Goal: Information Seeking & Learning: Learn about a topic

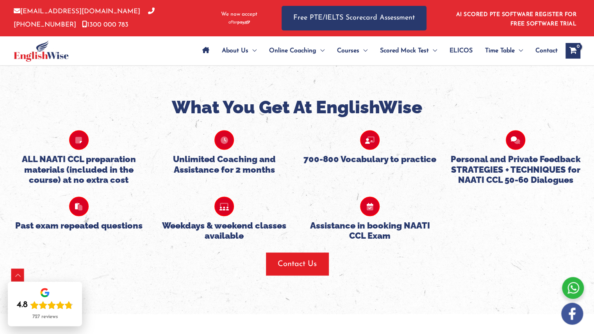
scroll to position [785, 0]
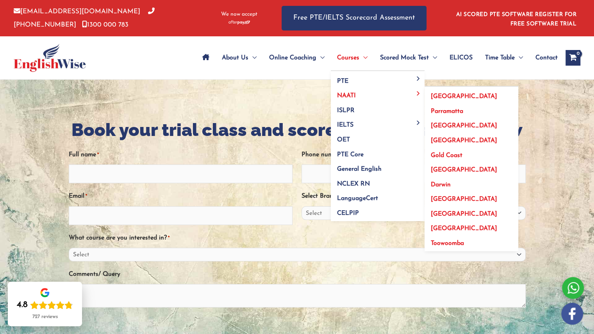
click at [443, 125] on span "[GEOGRAPHIC_DATA]" at bounding box center [464, 126] width 66 height 6
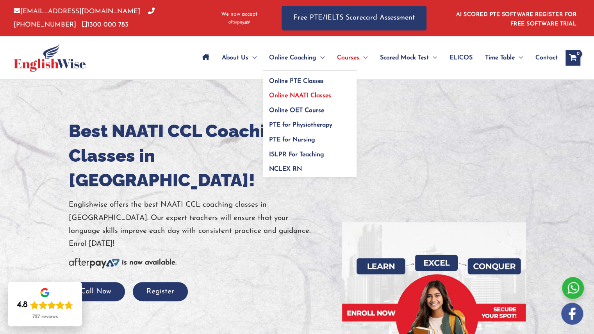
click at [281, 95] on span "Online NAATI Classes" at bounding box center [300, 96] width 62 height 6
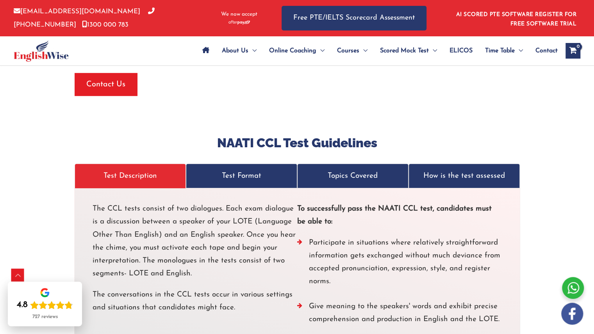
scroll to position [1394, 0]
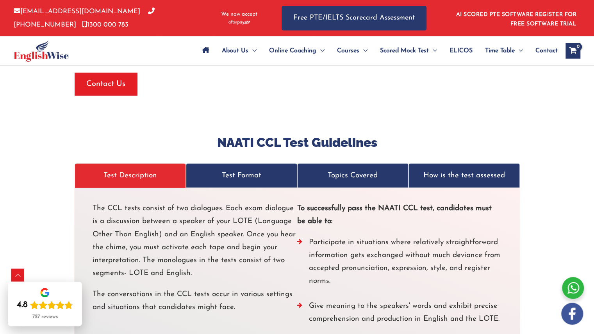
click at [339, 169] on p "Topics Covered" at bounding box center [353, 175] width 95 height 13
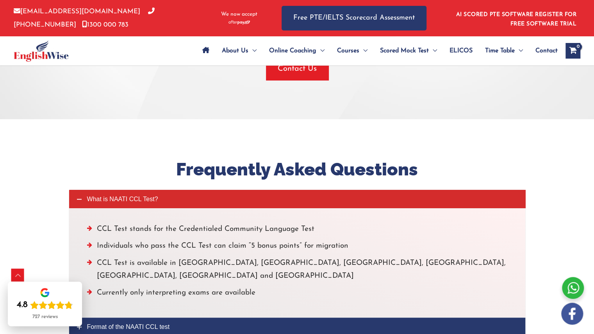
scroll to position [2051, 0]
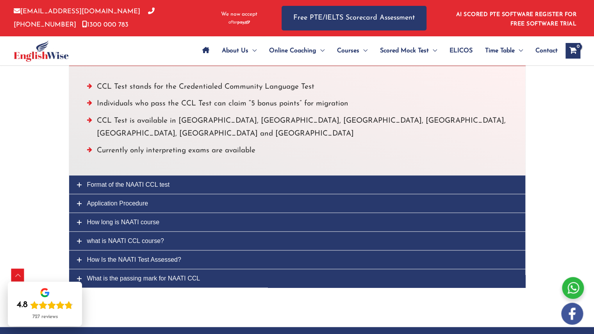
click at [249, 213] on link "How long is NAATI course" at bounding box center [297, 222] width 456 height 18
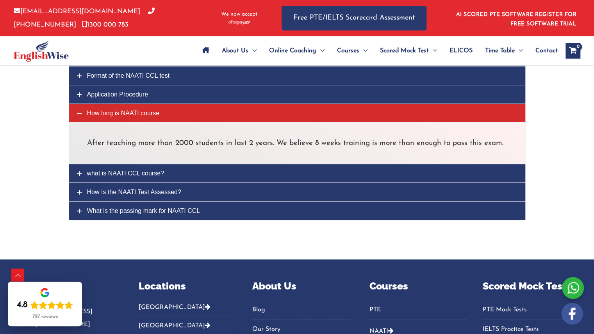
scroll to position [2225, 0]
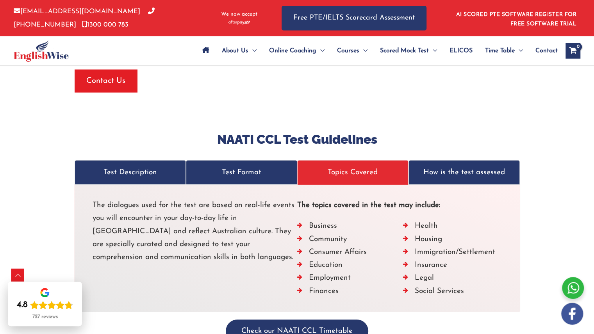
scroll to position [1394, 0]
